Goal: Obtain resource: Download file/media

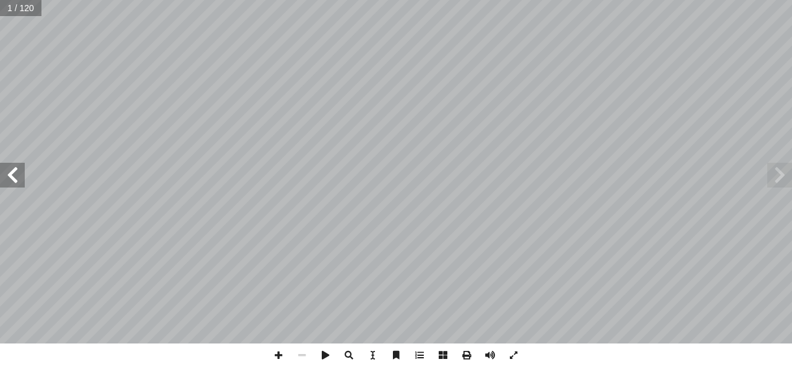
click at [782, 179] on span at bounding box center [780, 175] width 25 height 25
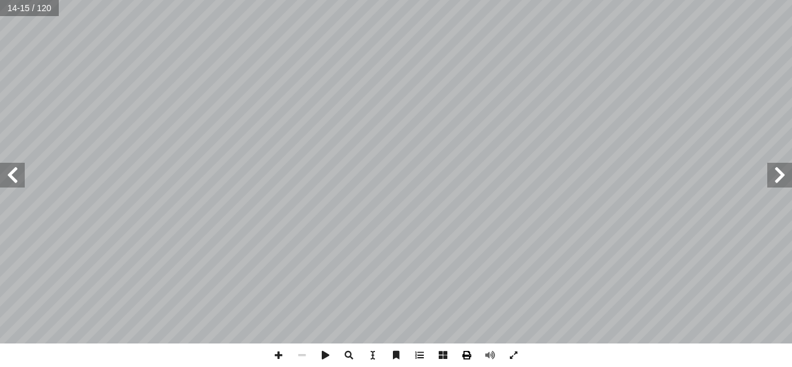
click at [466, 356] on span at bounding box center [467, 356] width 24 height 24
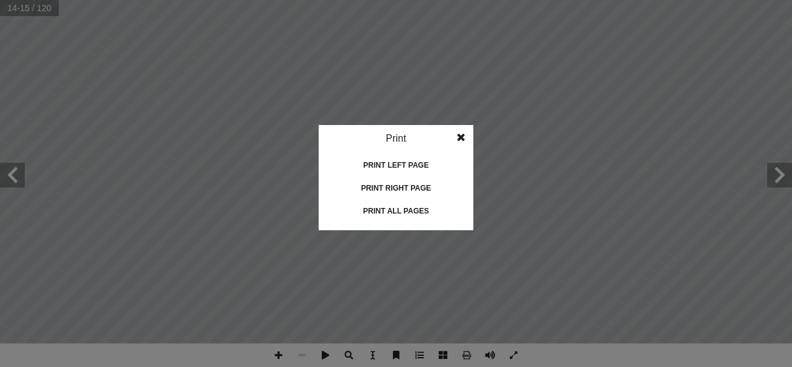
click at [415, 212] on div "Print all pages" at bounding box center [396, 211] width 124 height 20
click at [464, 136] on span at bounding box center [461, 137] width 22 height 25
